Goal: Task Accomplishment & Management: Complete application form

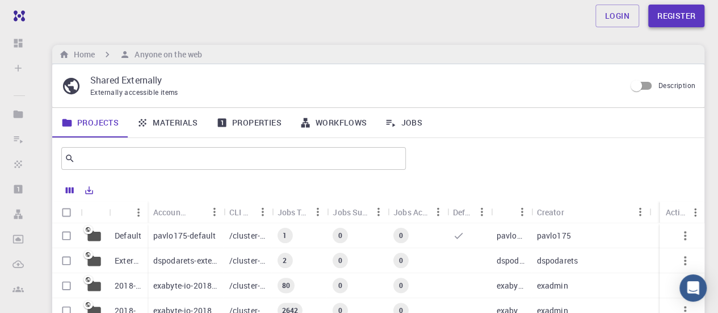
click at [678, 21] on link "Register" at bounding box center [676, 16] width 56 height 23
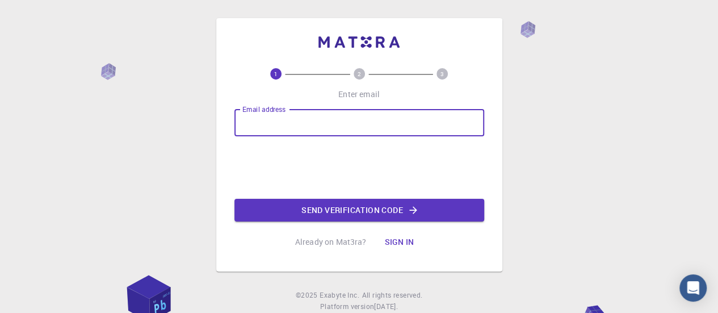
click at [387, 125] on input "Email address" at bounding box center [359, 122] width 250 height 27
type input "[EMAIL_ADDRESS][DOMAIN_NAME]"
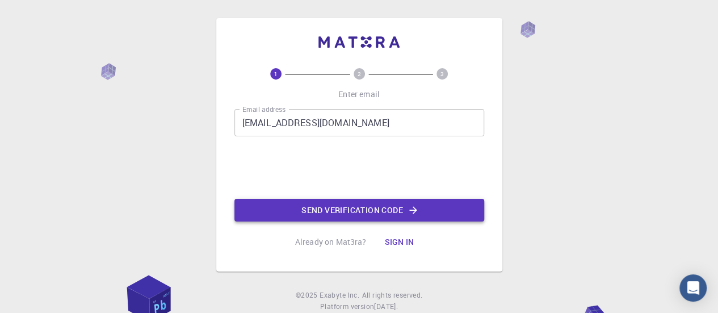
click at [398, 220] on button "Send verification code" at bounding box center [359, 210] width 250 height 23
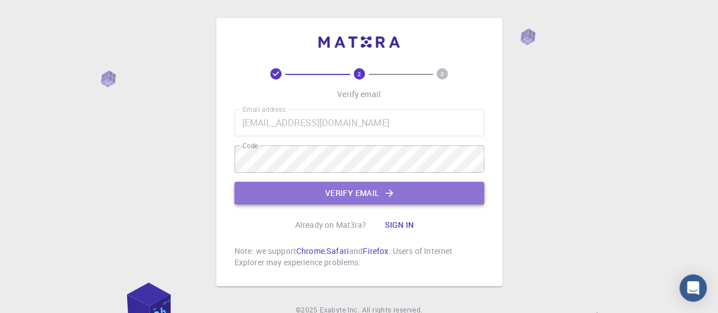
click at [346, 195] on button "Verify email" at bounding box center [359, 193] width 250 height 23
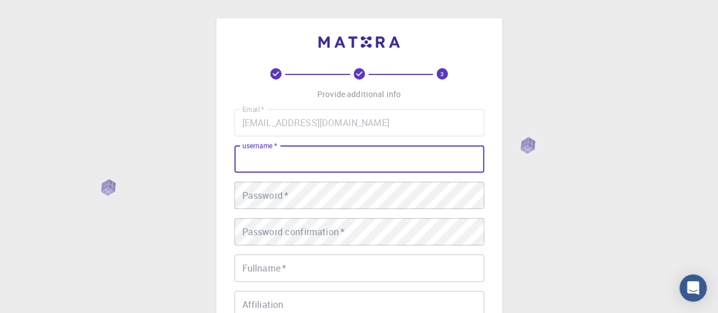
click at [321, 170] on input "username   *" at bounding box center [359, 158] width 250 height 27
type input "shrimpy_apple"
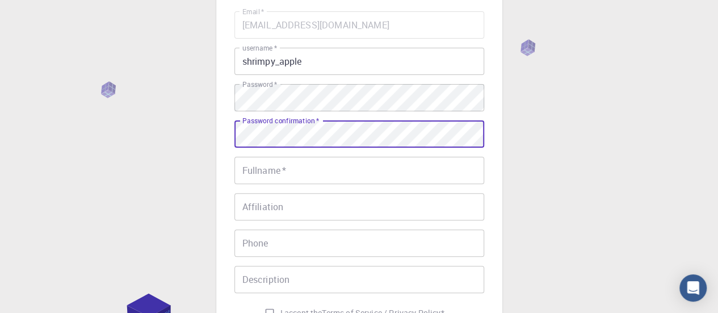
scroll to position [100, 0]
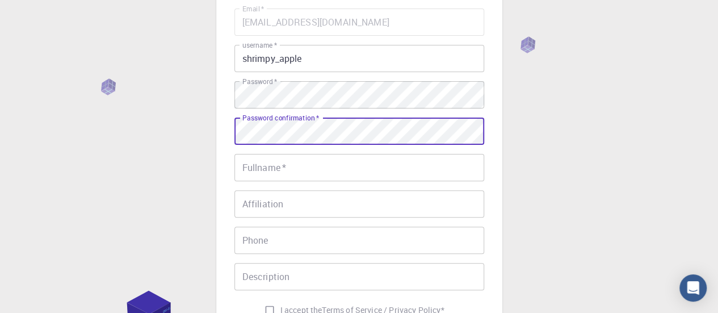
click at [342, 168] on input "Fullname   *" at bounding box center [359, 167] width 250 height 27
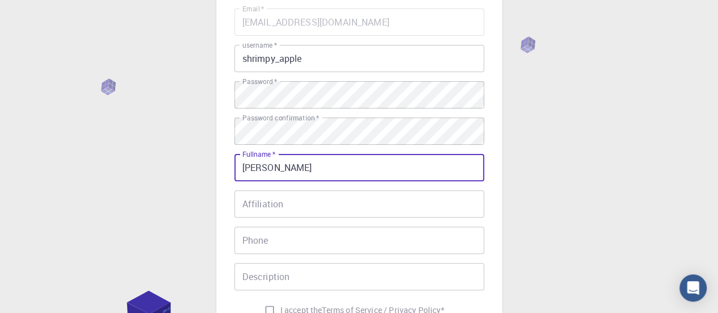
type input "[PERSON_NAME]"
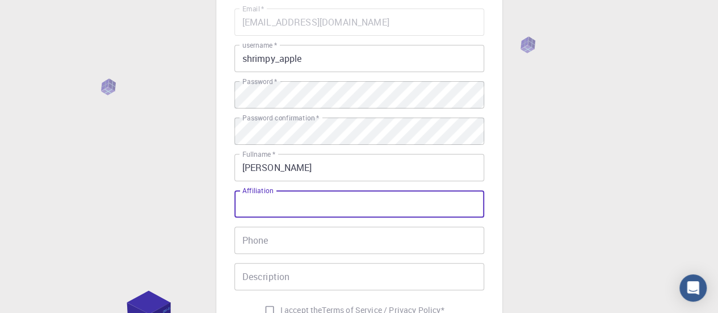
click at [316, 207] on input "Affiliation" at bounding box center [359, 203] width 250 height 27
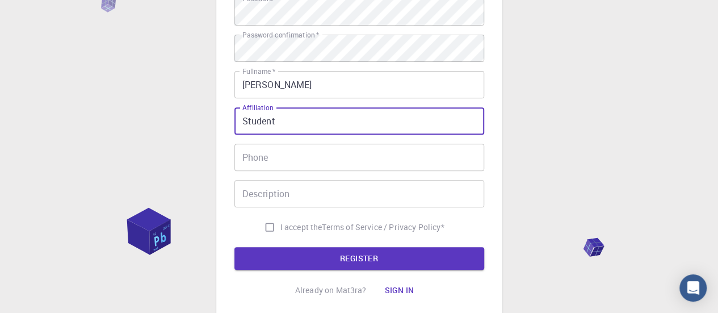
scroll to position [188, 0]
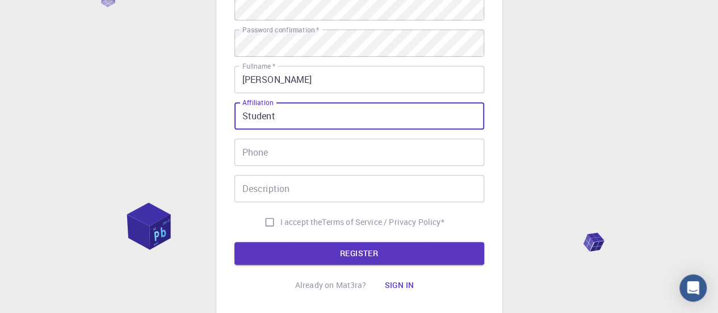
type input "Student"
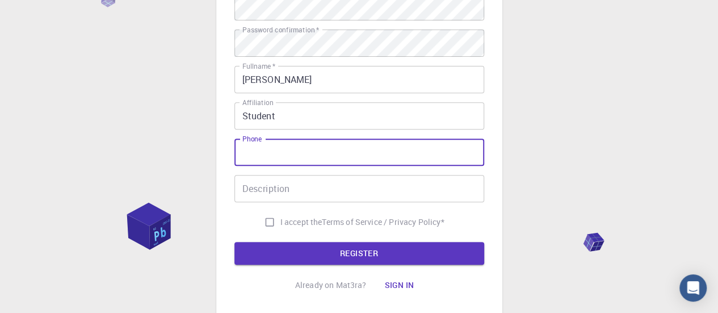
click at [300, 160] on input "Phone" at bounding box center [359, 151] width 250 height 27
type input "8050534546"
click at [300, 182] on input "Description" at bounding box center [359, 188] width 250 height 27
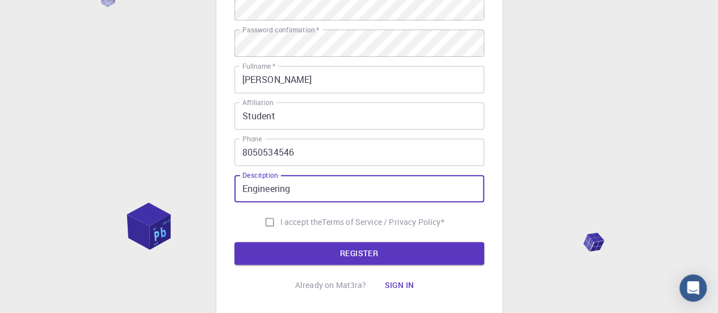
type input "Engineering"
click at [270, 221] on input "I accept the Terms of Service / Privacy Policy *" at bounding box center [270, 222] width 22 height 22
checkbox input "true"
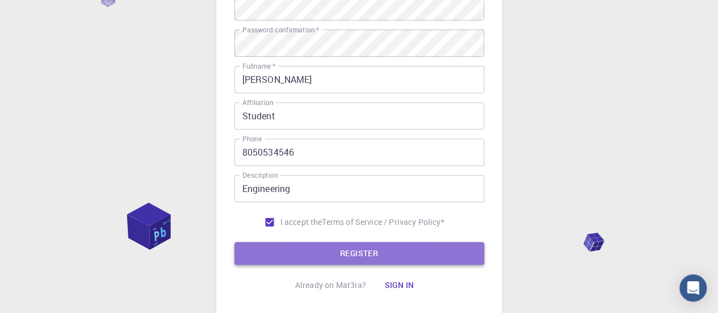
click at [338, 251] on button "REGISTER" at bounding box center [359, 253] width 250 height 23
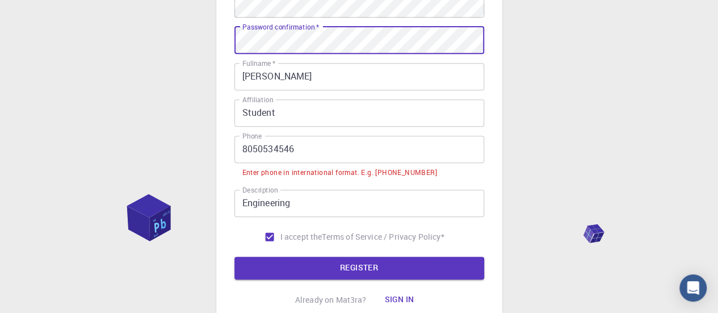
scroll to position [221, 0]
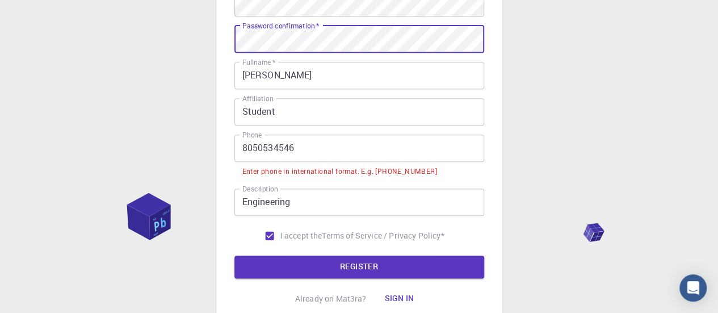
click at [244, 148] on input "8050534546" at bounding box center [359, 148] width 250 height 27
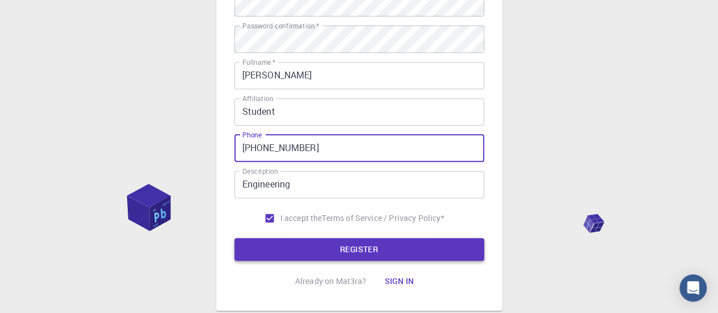
type input "[PHONE_NUMBER]"
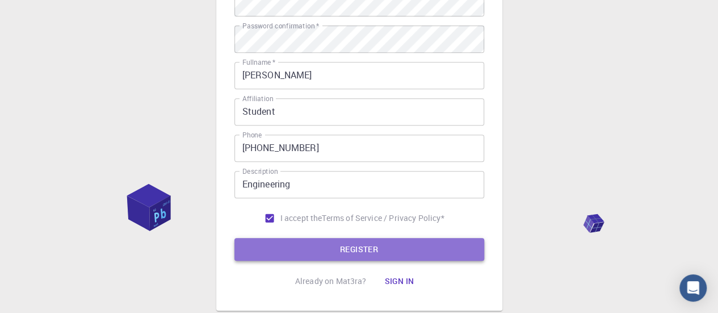
click at [329, 251] on button "REGISTER" at bounding box center [359, 249] width 250 height 23
click at [387, 243] on button "REGISTER" at bounding box center [359, 249] width 250 height 23
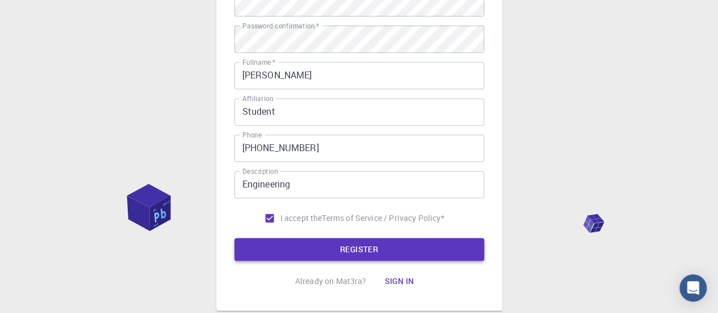
click at [387, 243] on button "REGISTER" at bounding box center [359, 249] width 250 height 23
click at [387, 245] on button "REGISTER" at bounding box center [359, 249] width 250 height 23
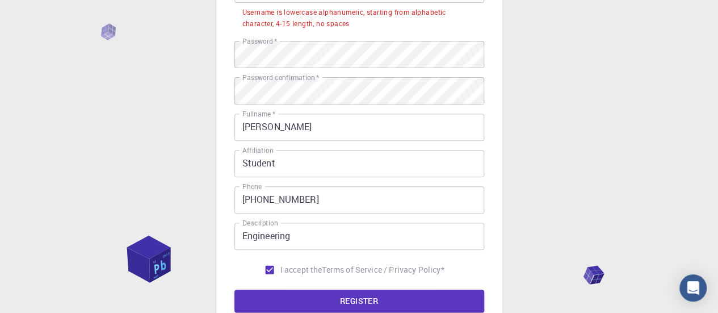
scroll to position [0, 0]
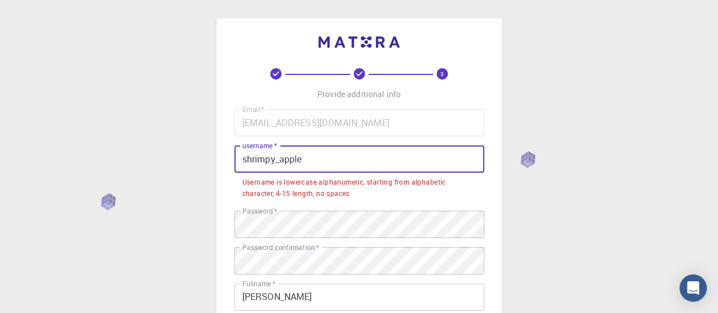
drag, startPoint x: 246, startPoint y: 161, endPoint x: 204, endPoint y: 160, distance: 42.0
click at [204, 160] on div "3 Provide additional info Email   * [EMAIL_ADDRESS][DOMAIN_NAME] Email   * user…" at bounding box center [359, 303] width 718 height 607
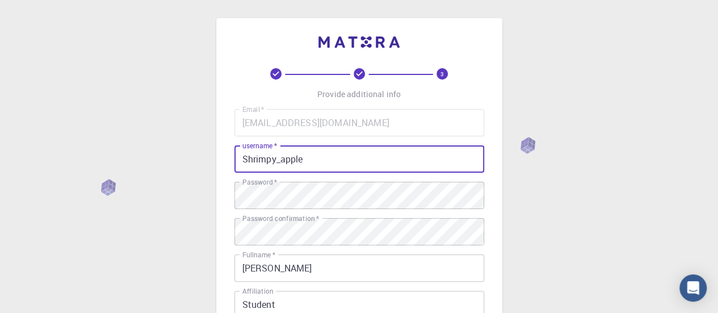
scroll to position [266, 0]
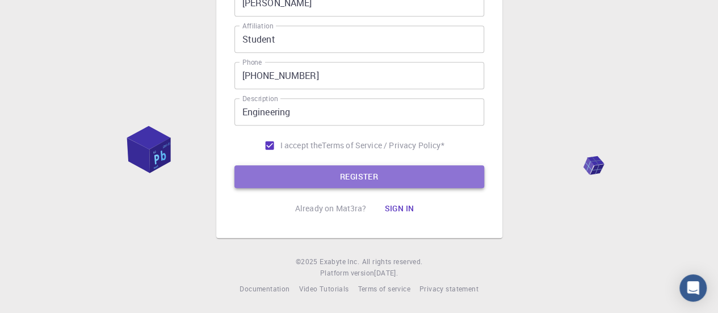
click at [430, 175] on button "REGISTER" at bounding box center [359, 176] width 250 height 23
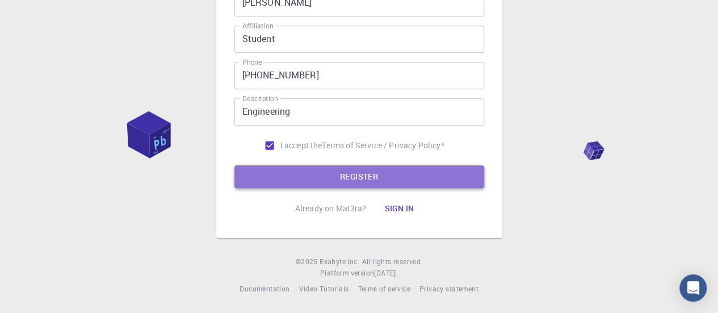
click at [430, 175] on button "REGISTER" at bounding box center [359, 176] width 250 height 23
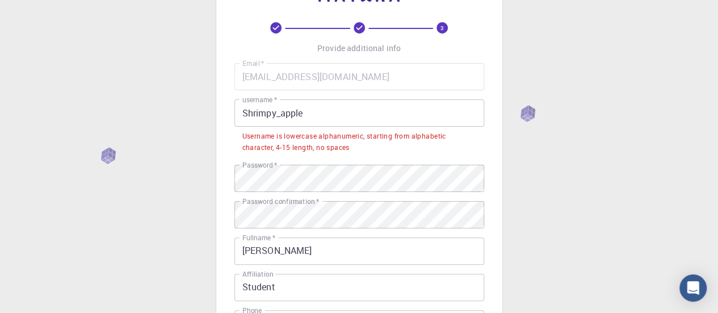
scroll to position [44, 0]
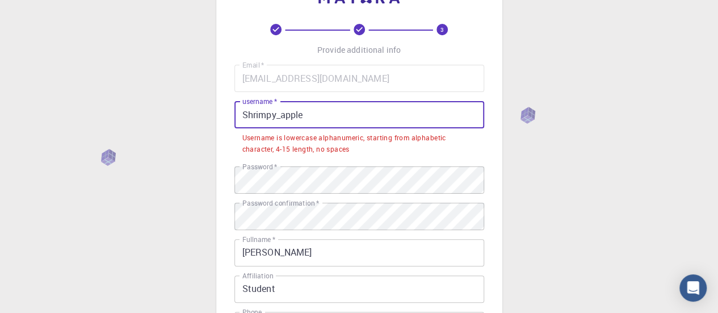
click at [245, 114] on input "Shrimpy_apple" at bounding box center [359, 114] width 250 height 27
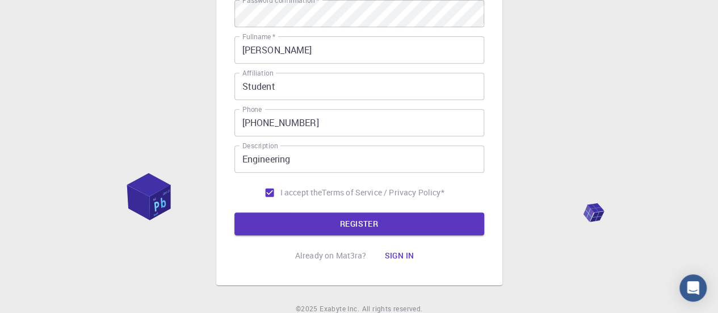
scroll to position [244, 0]
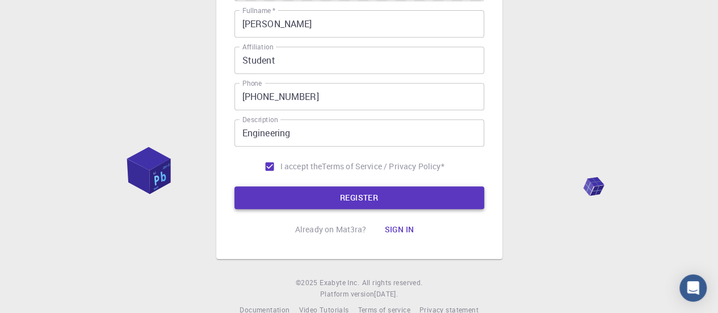
type input "shrimpy"
click at [337, 201] on button "REGISTER" at bounding box center [359, 197] width 250 height 23
